Goal: Participate in discussion: Engage in conversation with other users on a specific topic

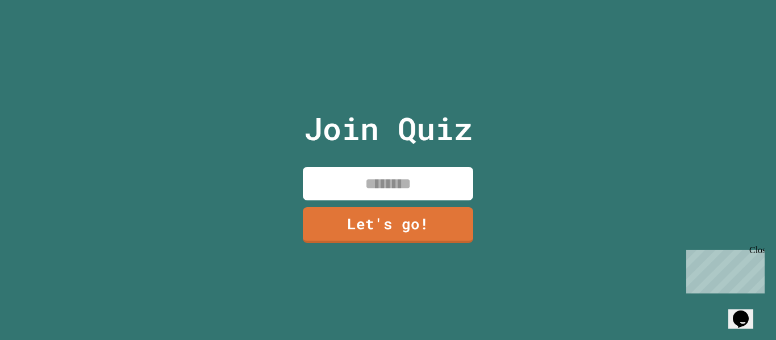
click at [458, 194] on input at bounding box center [388, 184] width 170 height 34
type input "**********"
click at [418, 232] on link "Let's go!" at bounding box center [388, 225] width 170 height 36
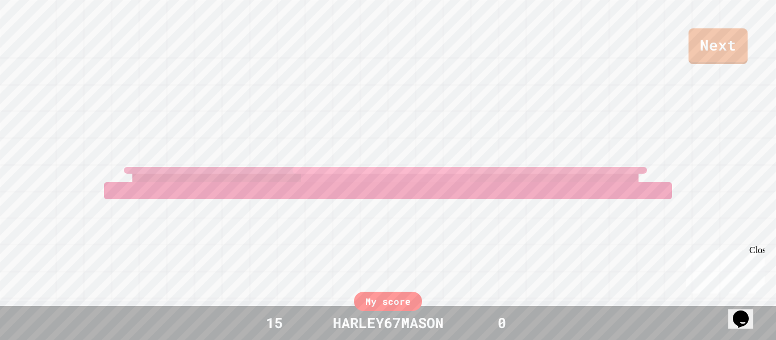
scroll to position [42, 0]
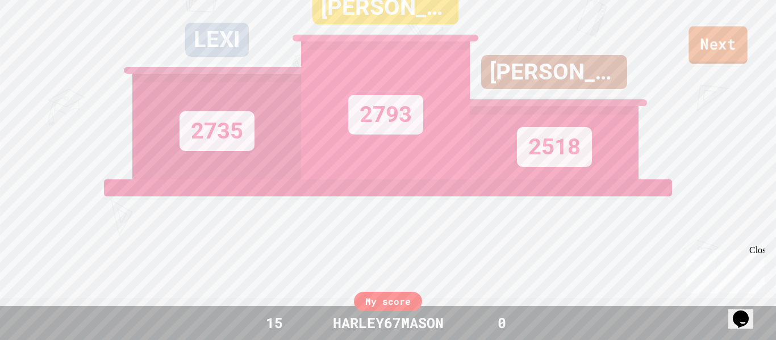
click at [727, 55] on link "Next" at bounding box center [718, 45] width 59 height 38
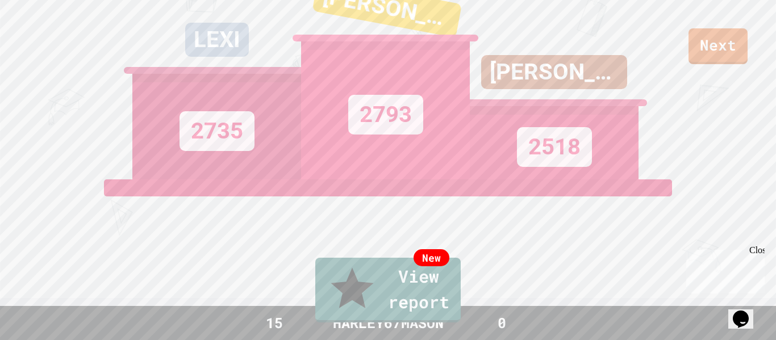
type textarea "*"
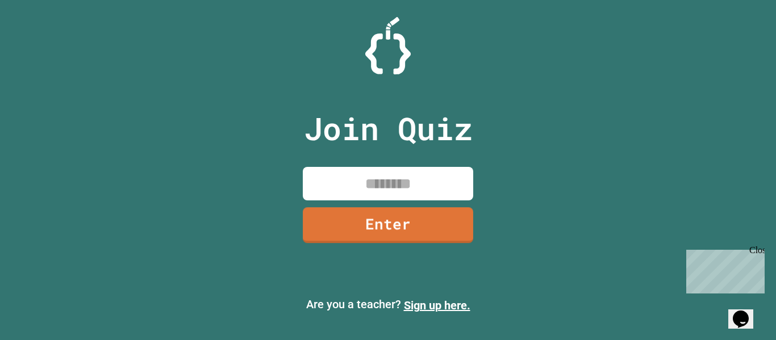
click at [446, 181] on input at bounding box center [388, 184] width 170 height 34
type input "********"
click at [447, 231] on link "Enter" at bounding box center [388, 225] width 170 height 36
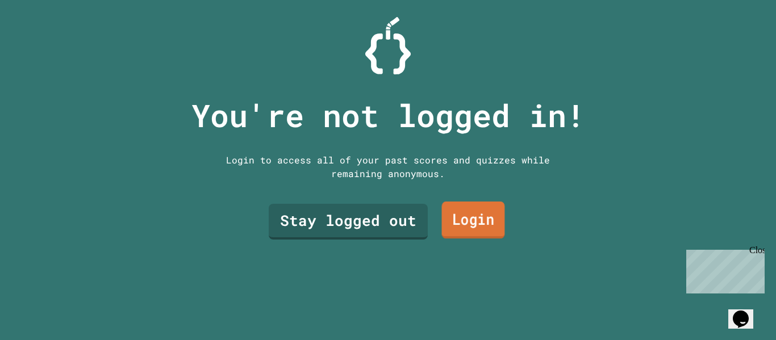
click at [413, 217] on link "Stay logged out" at bounding box center [348, 222] width 159 height 36
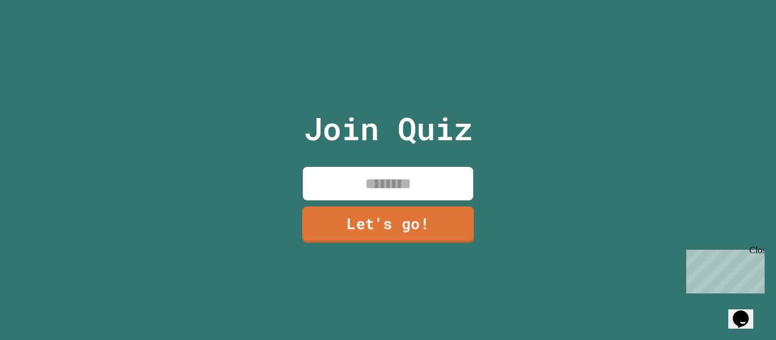
click at [406, 192] on input at bounding box center [388, 184] width 170 height 34
type input "**********"
click at [444, 222] on link "Let's go!" at bounding box center [388, 225] width 170 height 36
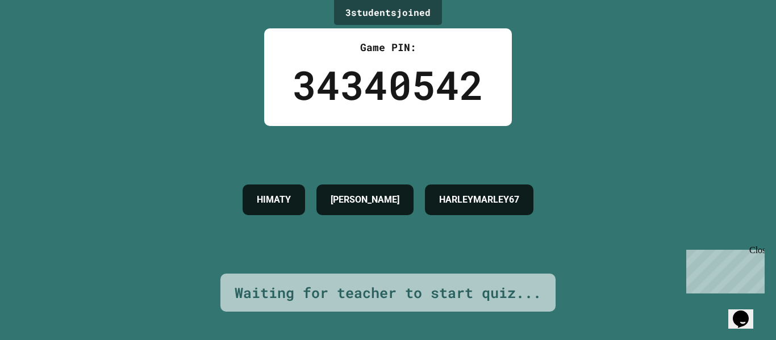
click at [746, 310] on icon "Opens Chat This icon Opens the chat window." at bounding box center [741, 319] width 18 height 18
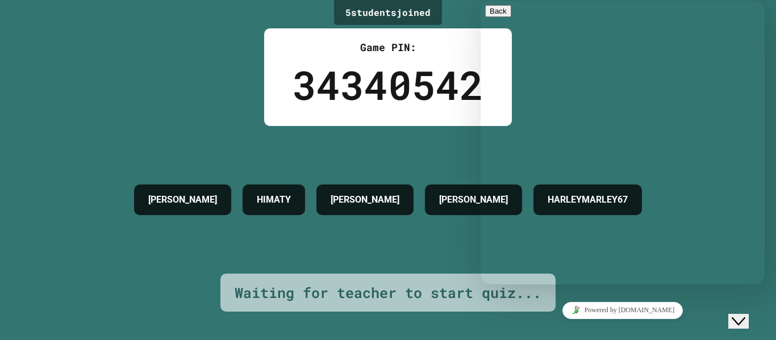
click at [417, 168] on div "[PERSON_NAME] [PERSON_NAME] HARLEYMARLEY67" at bounding box center [387, 200] width 519 height 148
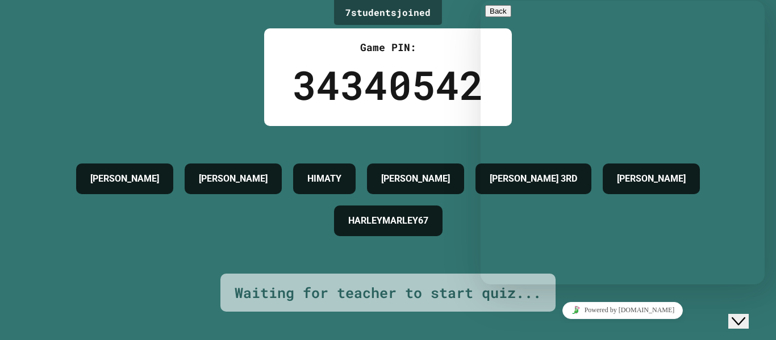
click at [736, 315] on div "Close Chat This icon closes the chat window." at bounding box center [739, 322] width 14 height 14
